Goal: Communication & Community: Participate in discussion

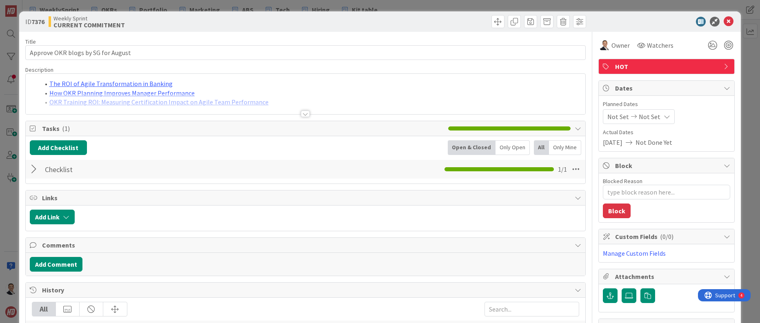
type textarea "x"
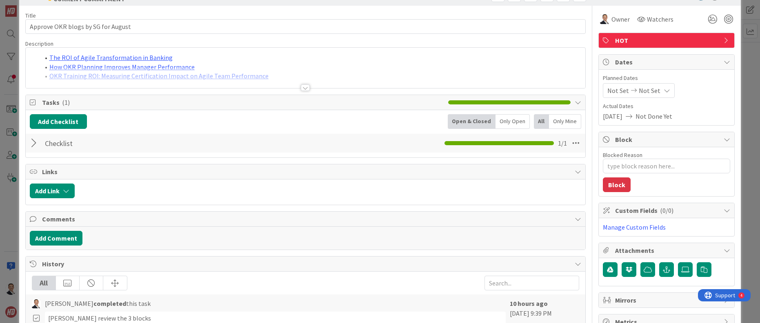
scroll to position [27, 0]
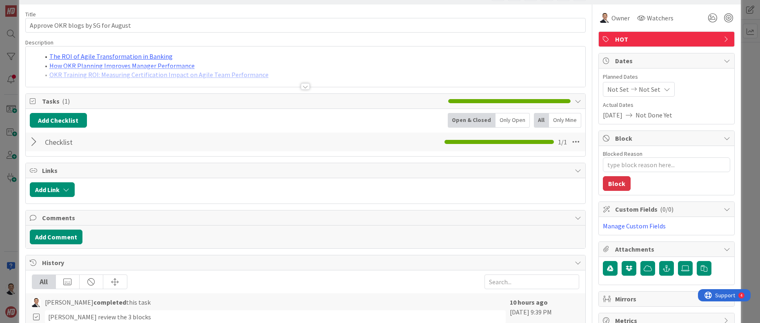
click at [191, 74] on div at bounding box center [306, 76] width 560 height 21
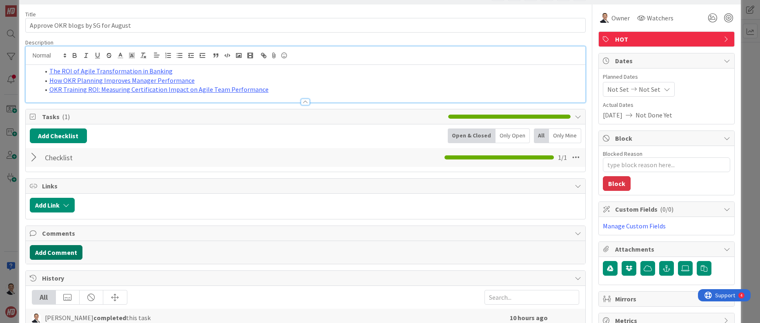
click at [63, 259] on button "Add Comment" at bounding box center [56, 252] width 53 height 15
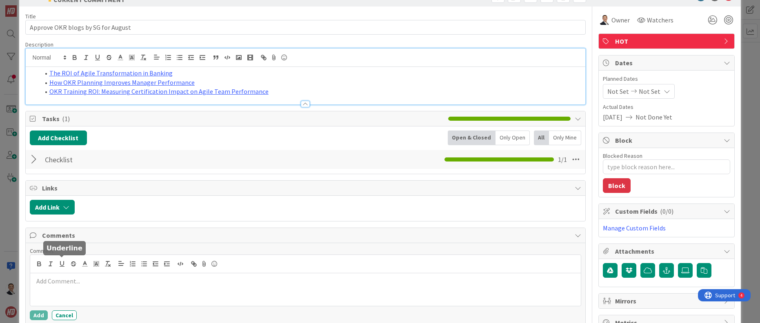
scroll to position [27, 0]
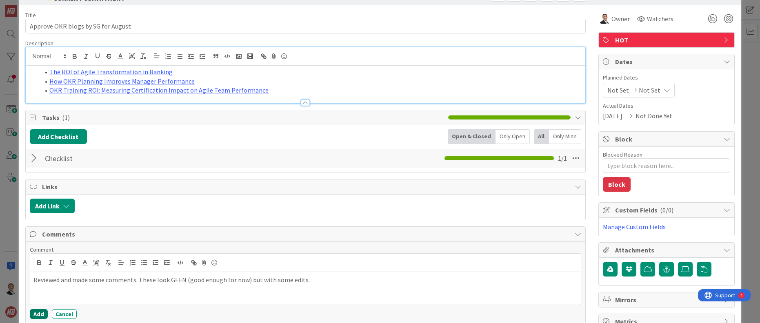
click at [40, 315] on button "Add" at bounding box center [39, 314] width 18 height 10
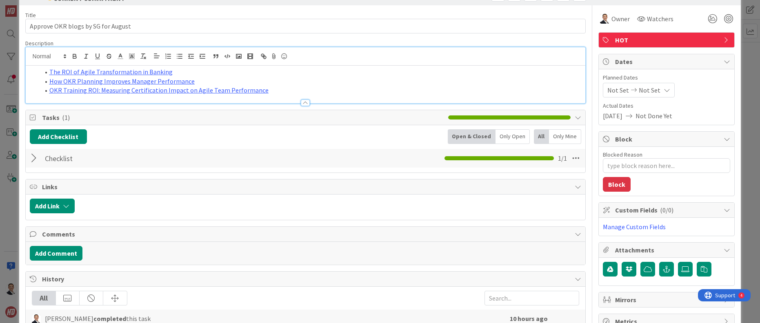
type textarea "x"
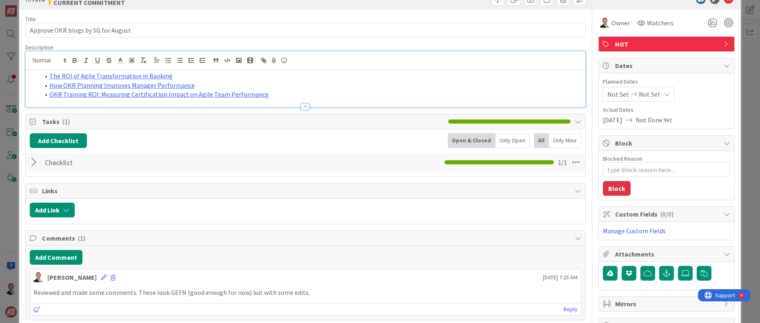
scroll to position [0, 0]
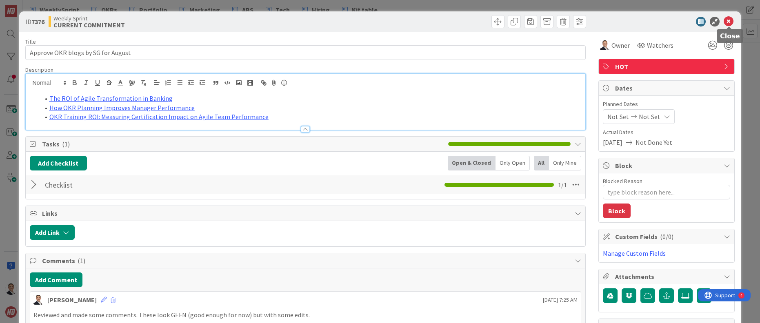
click at [729, 23] on icon at bounding box center [729, 22] width 10 height 10
